Goal: Information Seeking & Learning: Learn about a topic

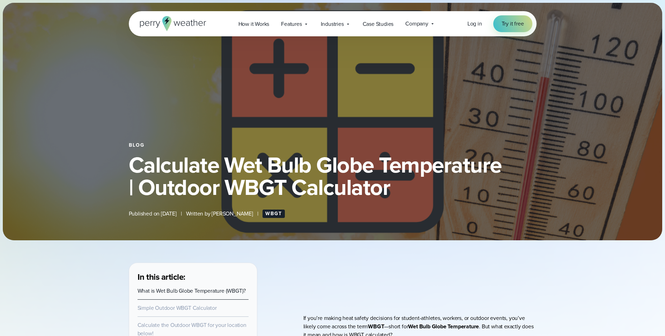
select select "***"
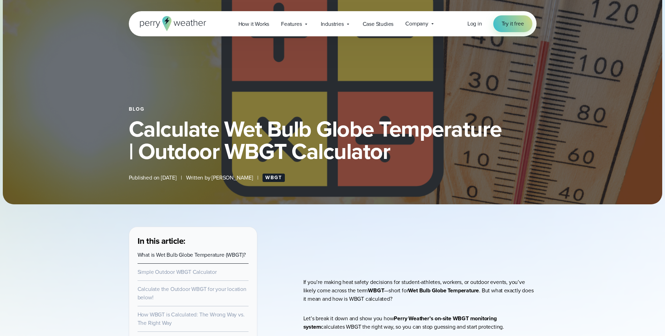
scroll to position [84, 0]
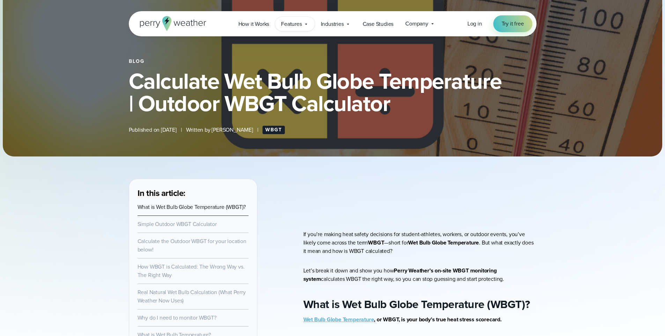
click at [296, 24] on span "Features" at bounding box center [291, 24] width 21 height 8
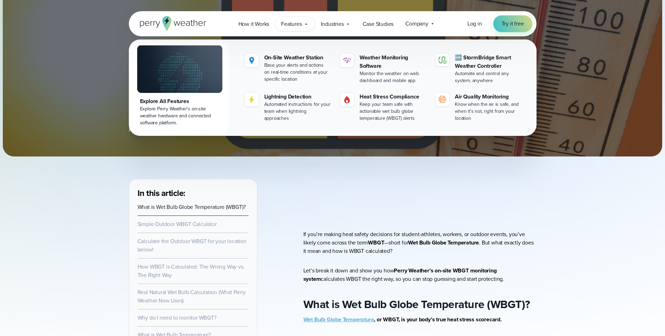
click at [295, 23] on span "Features" at bounding box center [291, 24] width 21 height 8
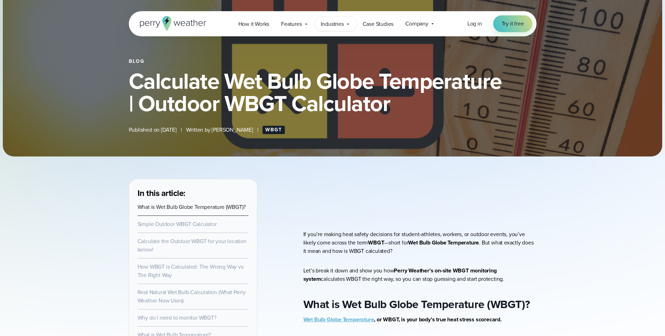
click at [342, 23] on span "Industries" at bounding box center [332, 24] width 23 height 8
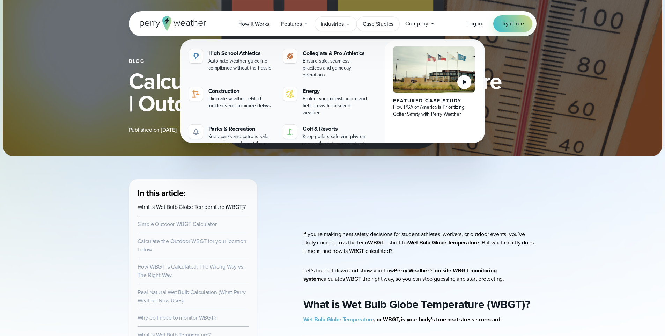
click at [376, 26] on span "Case Studies" at bounding box center [378, 24] width 31 height 8
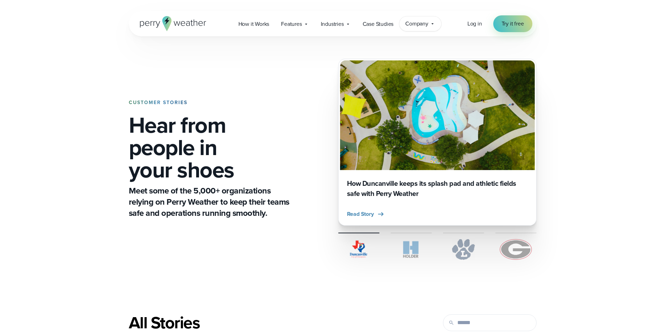
click at [424, 24] on span "Company" at bounding box center [417, 24] width 23 height 8
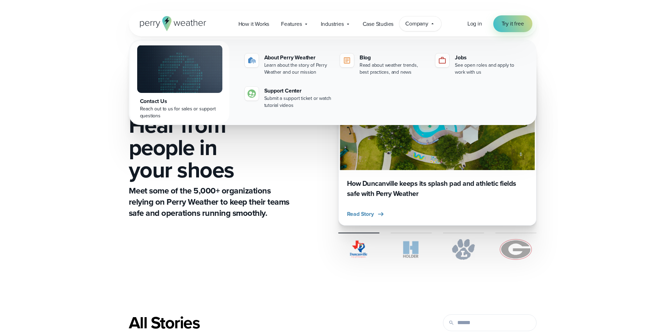
click at [257, 215] on p "Meet some of the 5,000+ organizations relying on Perry Weather to keep their te…" at bounding box center [210, 202] width 163 height 34
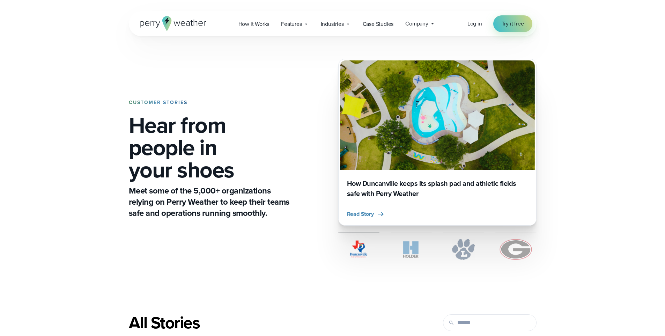
click at [165, 25] on icon at bounding box center [166, 23] width 9 height 15
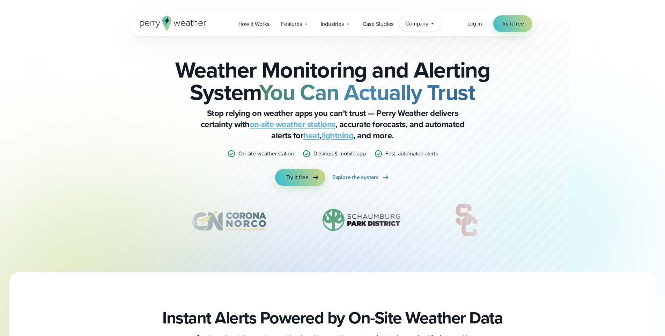
click at [415, 20] on span "Company" at bounding box center [417, 24] width 23 height 8
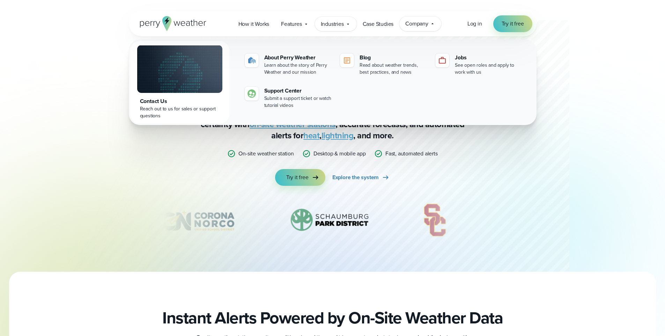
click at [338, 26] on span "Industries" at bounding box center [332, 24] width 23 height 8
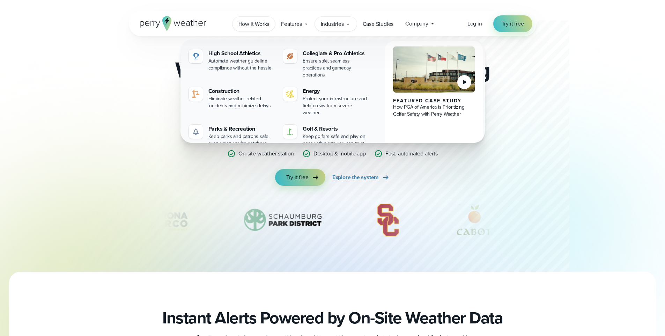
click at [255, 18] on link "How it Works" at bounding box center [254, 24] width 43 height 14
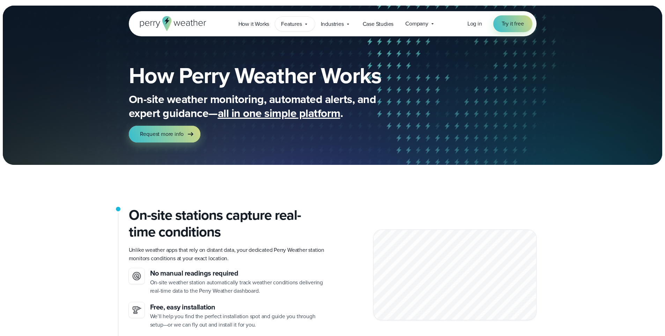
click at [293, 22] on span "Features" at bounding box center [291, 24] width 21 height 8
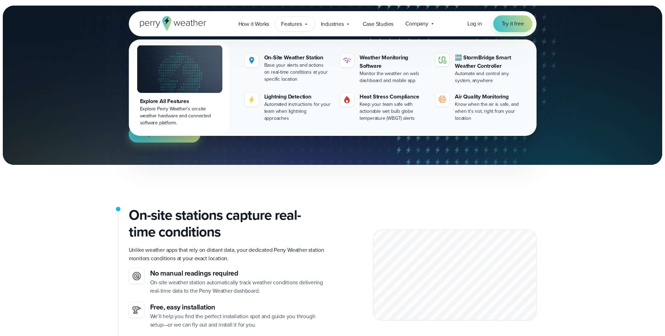
click at [294, 22] on span "Features" at bounding box center [291, 24] width 21 height 8
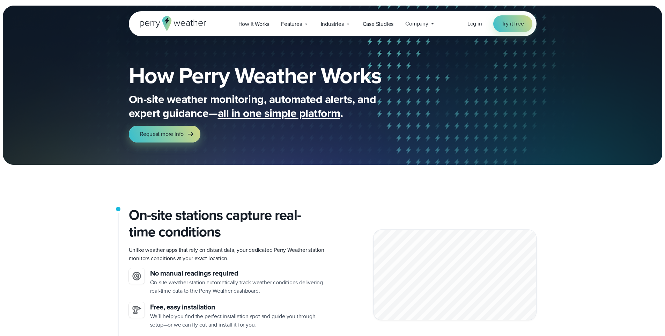
click at [182, 27] on icon at bounding box center [173, 23] width 66 height 15
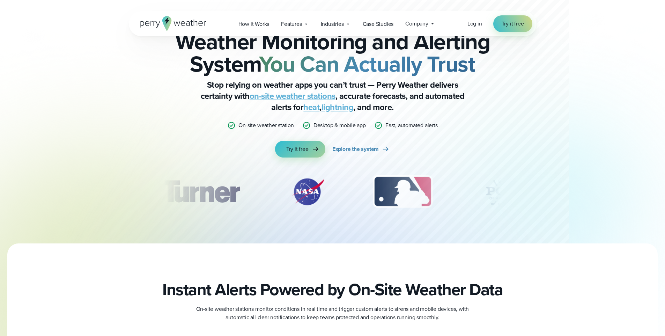
scroll to position [42, 0]
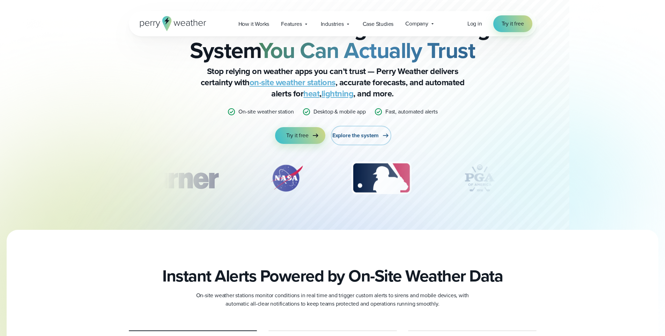
click at [350, 132] on span "Explore the system" at bounding box center [356, 135] width 46 height 8
